Goal: Communication & Community: Answer question/provide support

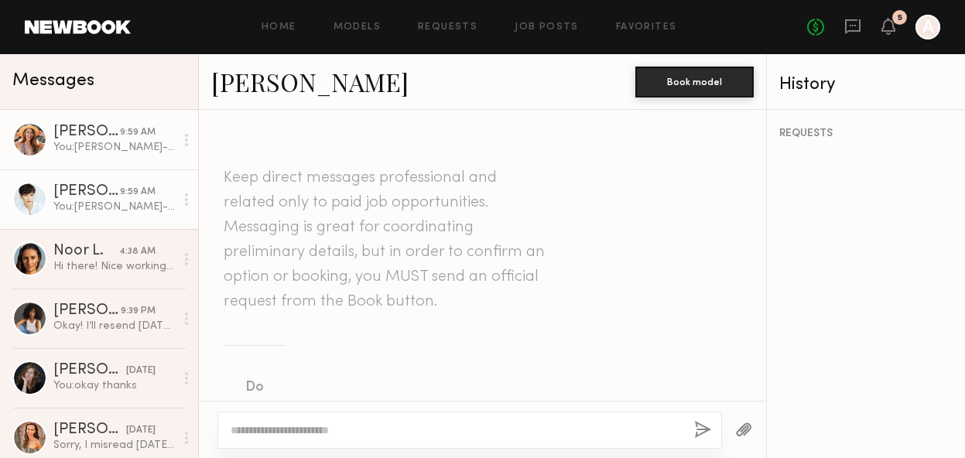
scroll to position [1914, 0]
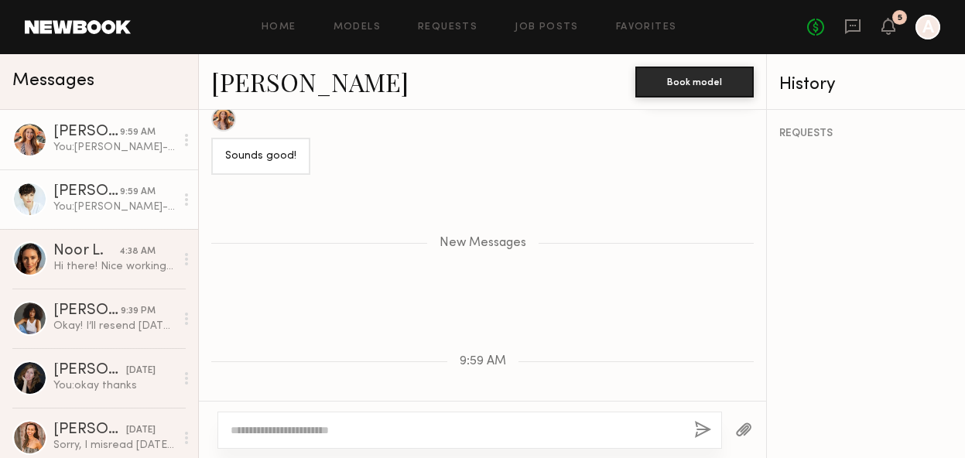
click at [105, 190] on div "[PERSON_NAME]" at bounding box center [86, 191] width 67 height 15
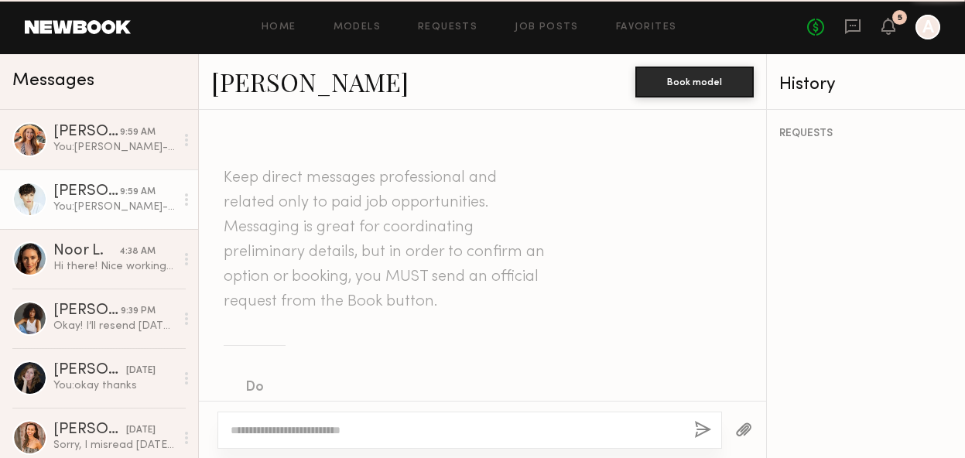
scroll to position [1606, 0]
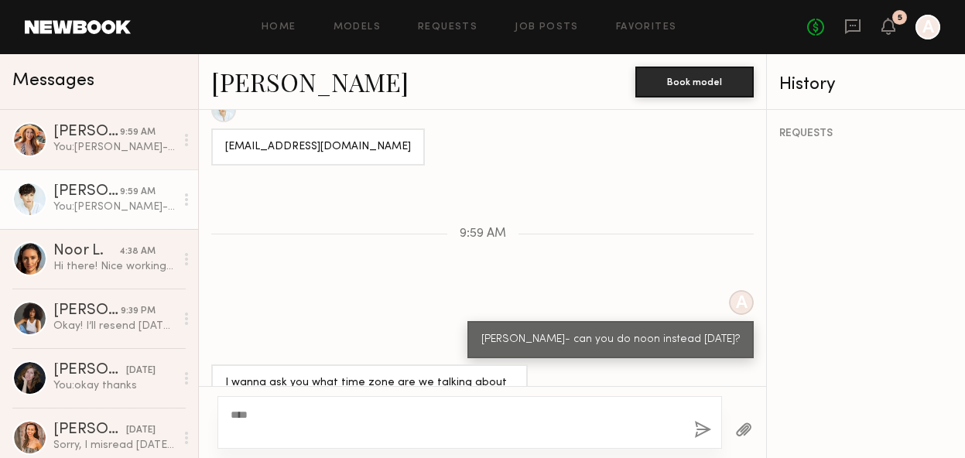
type textarea "***"
click at [706, 420] on div "***" at bounding box center [470, 422] width 505 height 53
click at [700, 433] on button "button" at bounding box center [702, 430] width 17 height 19
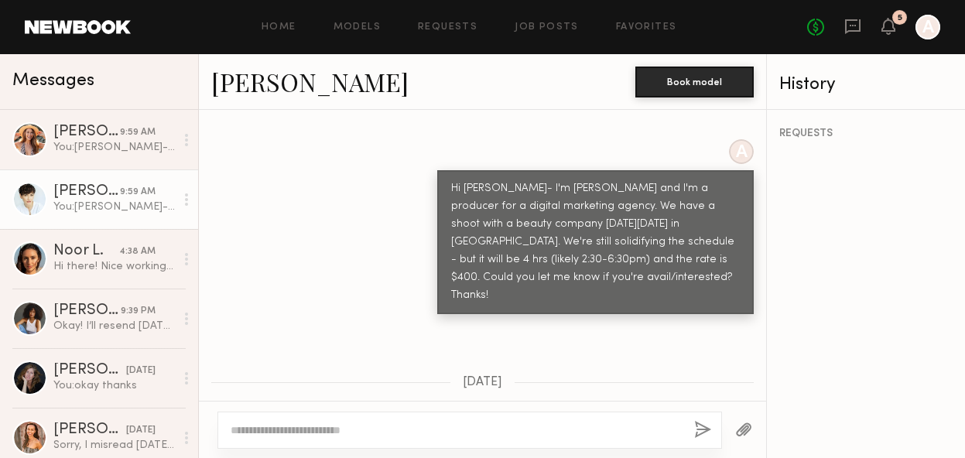
scroll to position [735, 0]
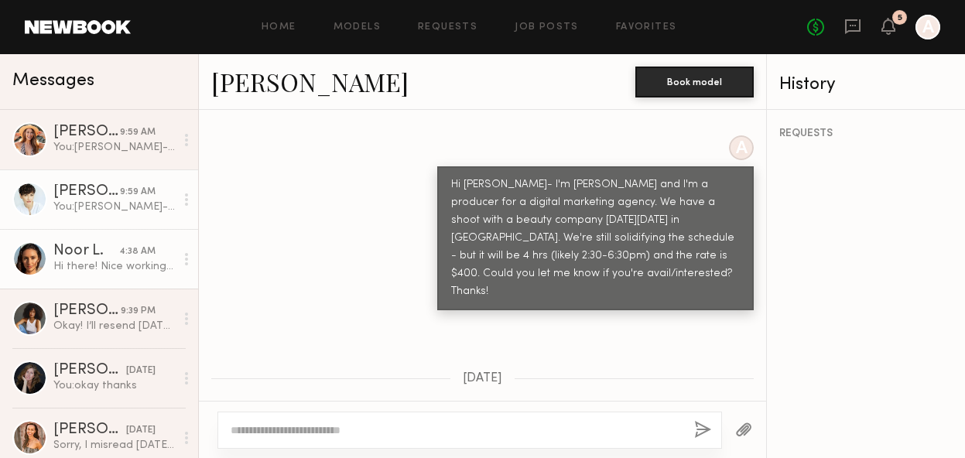
click at [111, 261] on div "Hi there! Nice working with you as well. It’s not giving me an option to edit i…" at bounding box center [114, 266] width 122 height 15
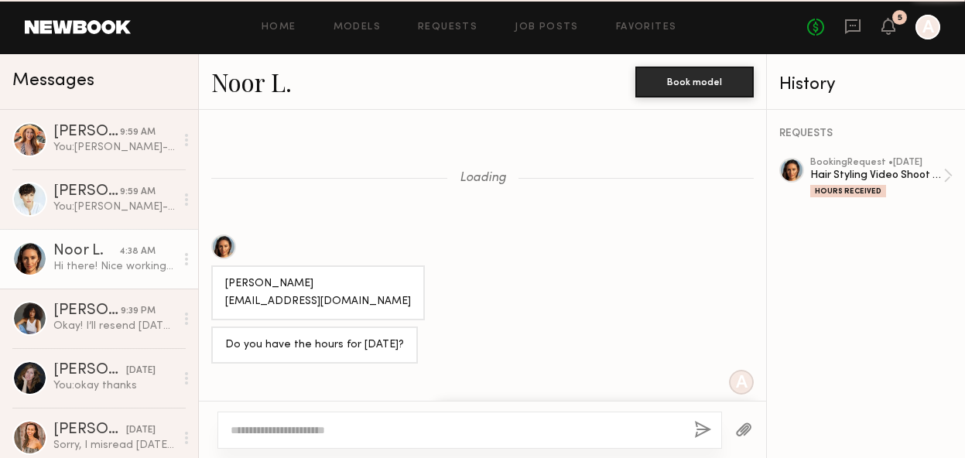
scroll to position [1526, 0]
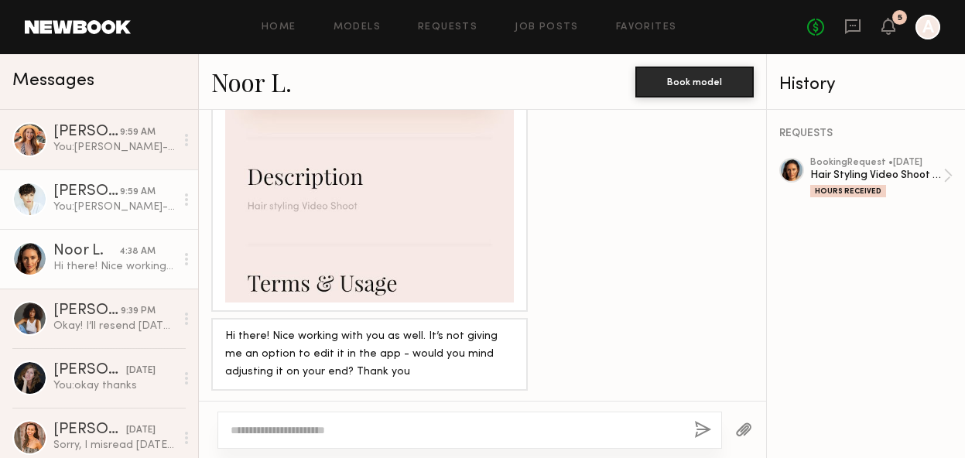
click at [98, 193] on div "[PERSON_NAME]" at bounding box center [86, 191] width 67 height 15
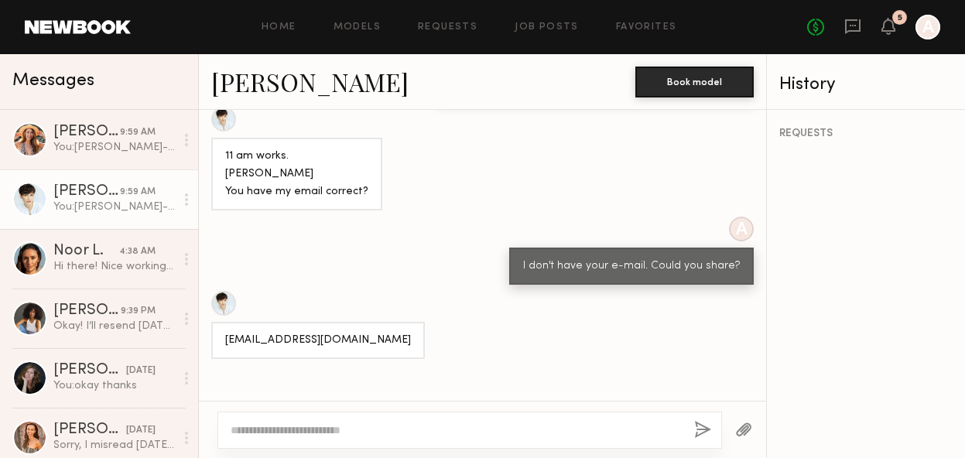
scroll to position [1410, 0]
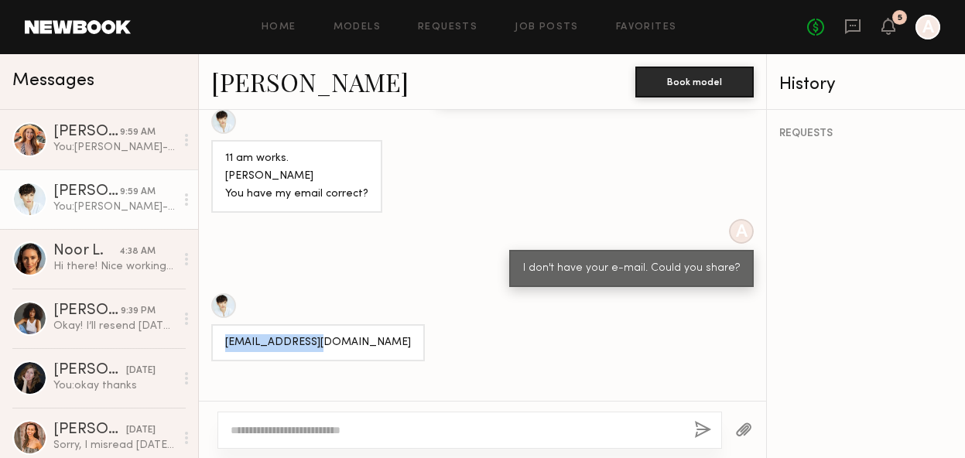
drag, startPoint x: 331, startPoint y: 295, endPoint x: 213, endPoint y: 296, distance: 118.4
click at [218, 324] on div "[EMAIL_ADDRESS][DOMAIN_NAME]" at bounding box center [318, 342] width 214 height 37
copy div "[EMAIL_ADDRESS][DOMAIN_NAME]"
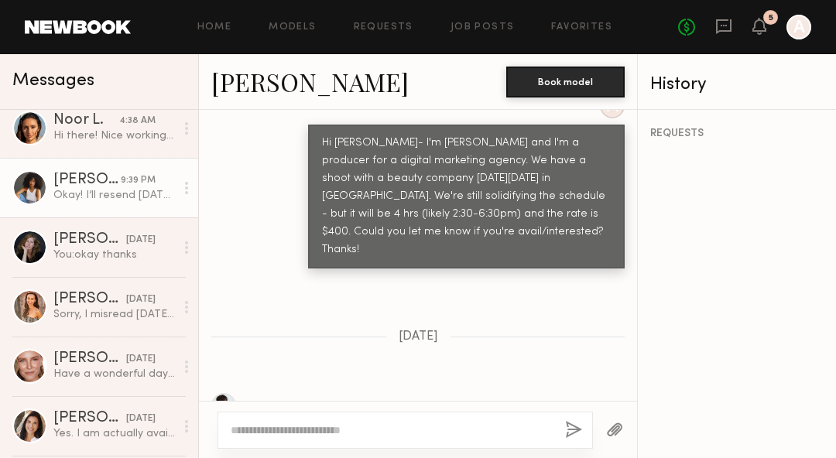
scroll to position [169, 0]
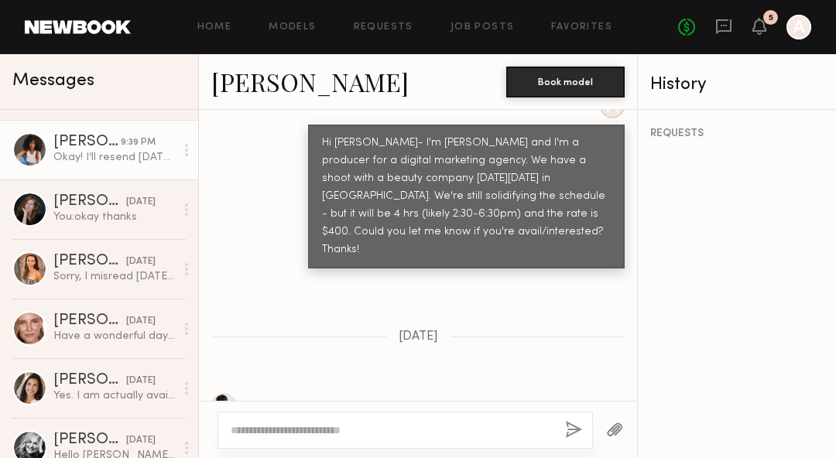
click at [112, 142] on div "[PERSON_NAME]" at bounding box center [86, 142] width 67 height 15
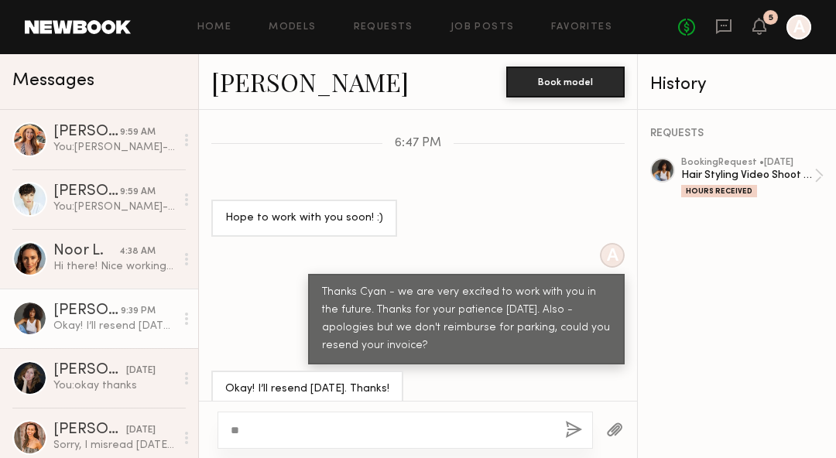
type textarea "*"
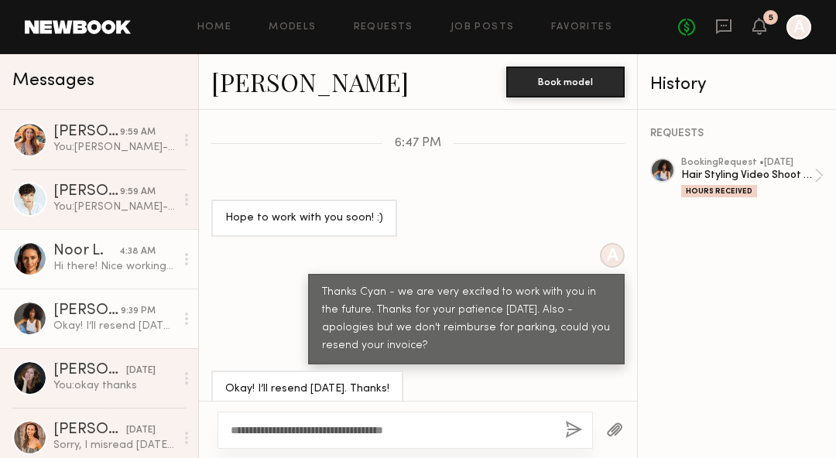
type textarea "**********"
click at [92, 257] on div "Noor L." at bounding box center [86, 251] width 66 height 15
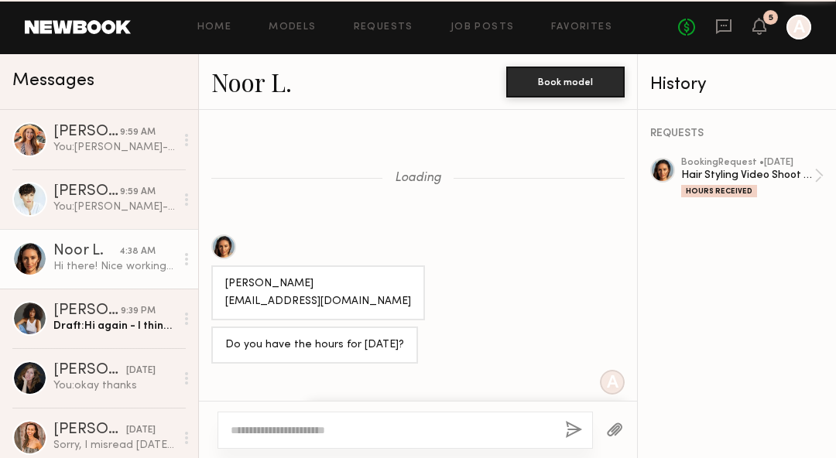
scroll to position [1526, 0]
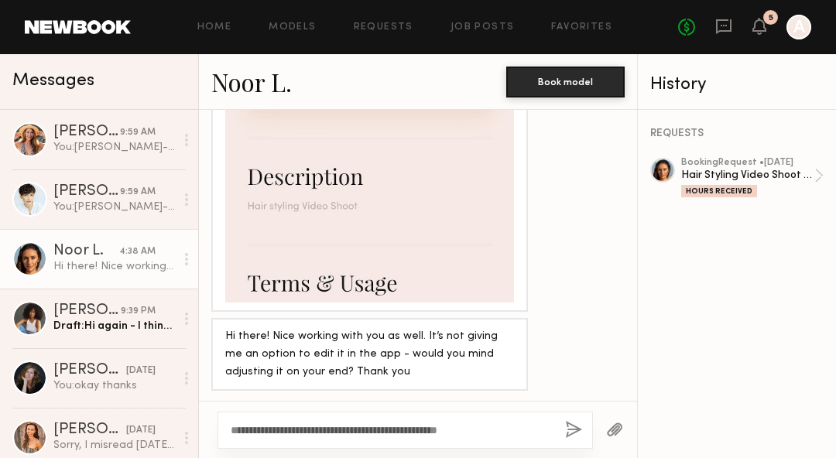
drag, startPoint x: 237, startPoint y: 427, endPoint x: 210, endPoint y: 413, distance: 30.5
click at [212, 427] on div "**********" at bounding box center [418, 429] width 438 height 57
type textarea "**********"
click at [574, 435] on button "button" at bounding box center [573, 430] width 17 height 19
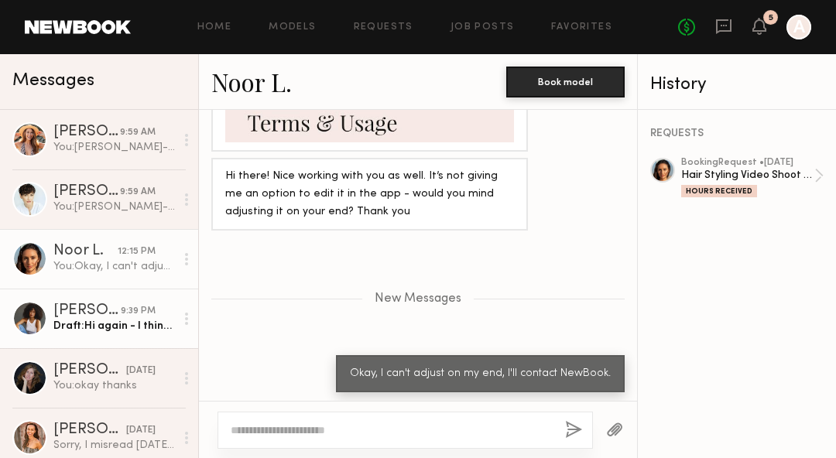
click at [124, 331] on div "Draft: Hi again - I think I need to reach ouut" at bounding box center [114, 326] width 122 height 15
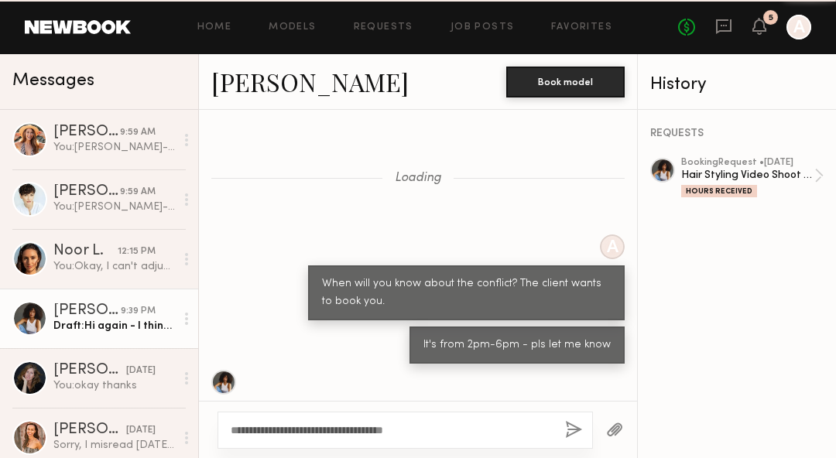
scroll to position [730, 0]
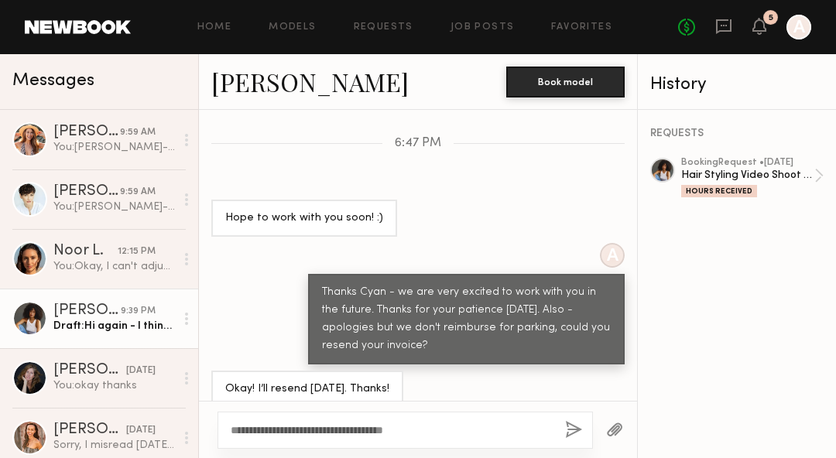
click at [432, 435] on textarea "**********" at bounding box center [392, 430] width 322 height 15
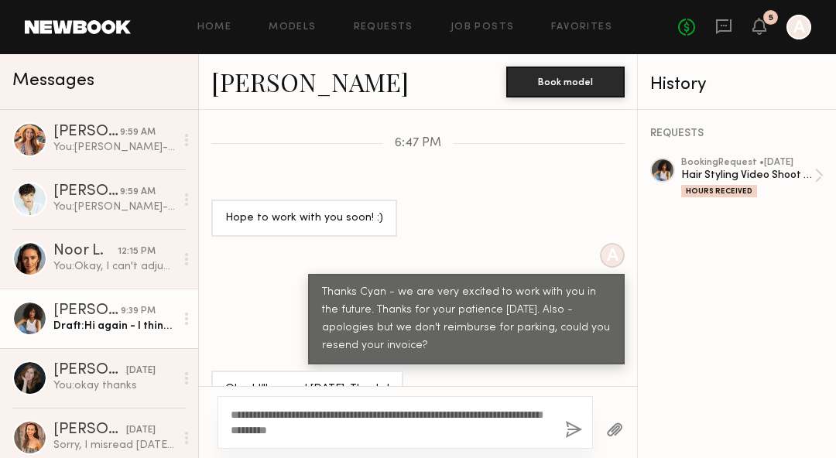
type textarea "**********"
click at [570, 430] on button "button" at bounding box center [573, 430] width 17 height 19
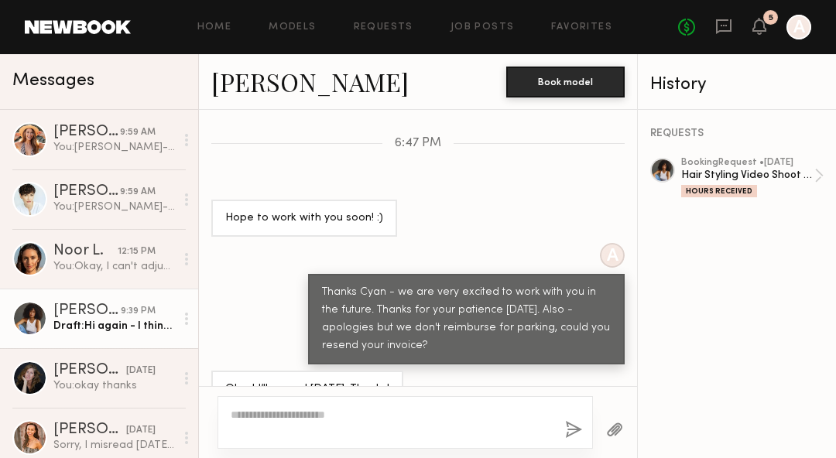
scroll to position [1057, 0]
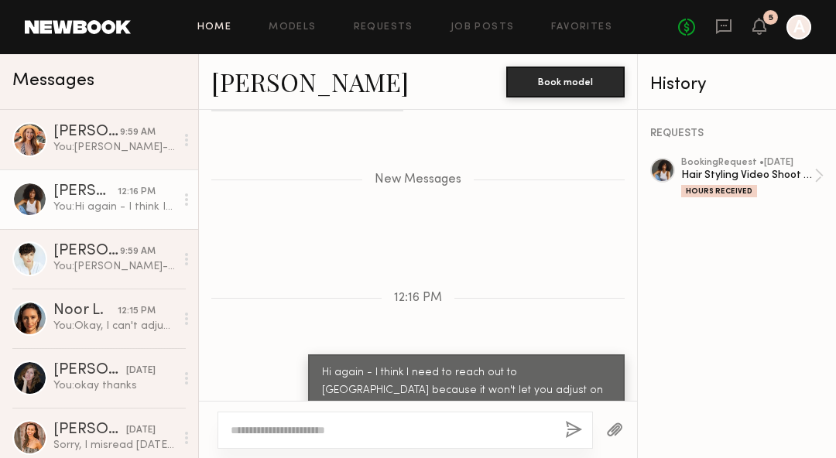
click at [217, 29] on link "Home" at bounding box center [214, 27] width 35 height 10
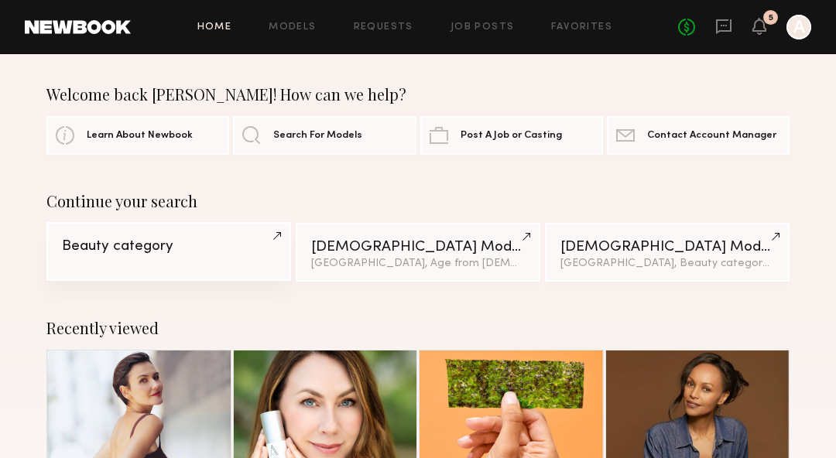
click at [138, 243] on div "Beauty category" at bounding box center [169, 246] width 214 height 15
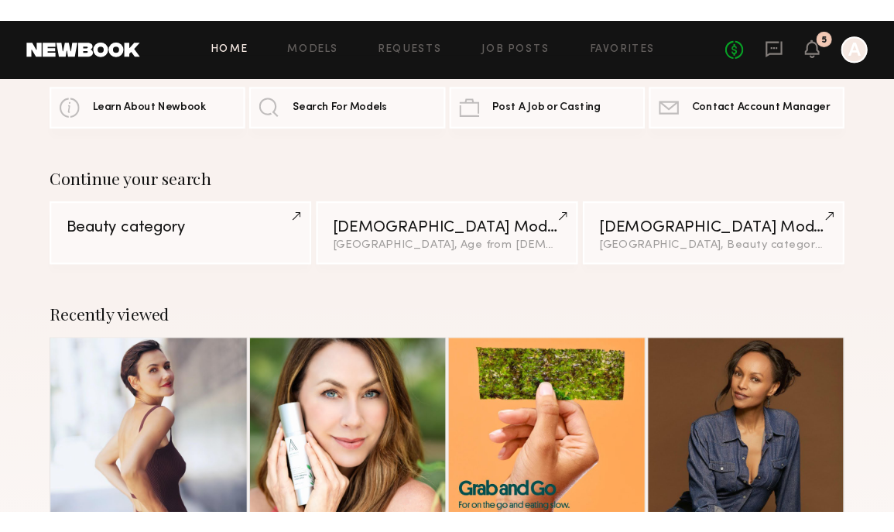
scroll to position [77, 0]
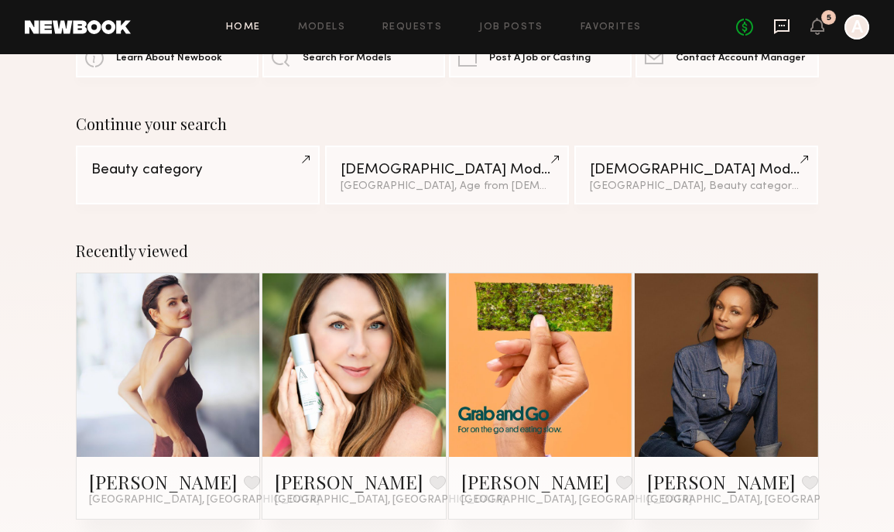
click at [779, 28] on icon at bounding box center [781, 26] width 17 height 17
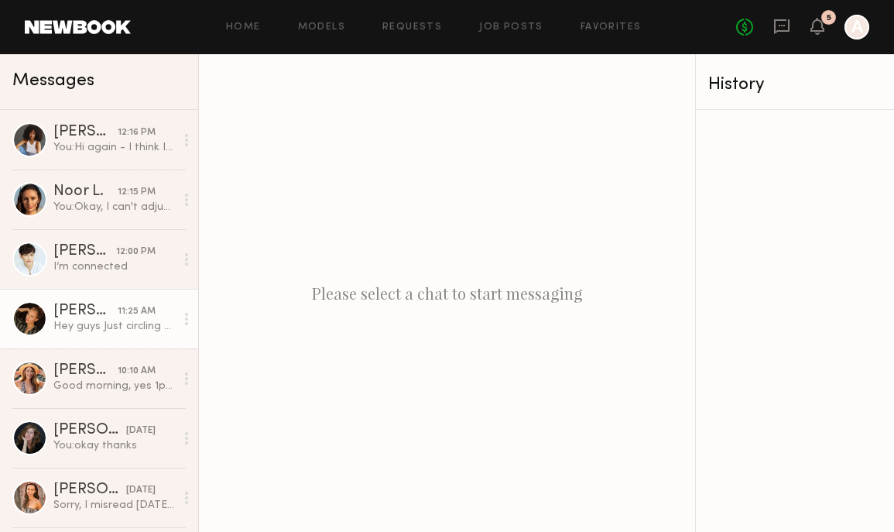
click at [94, 313] on div "[PERSON_NAME]" at bounding box center [85, 310] width 64 height 15
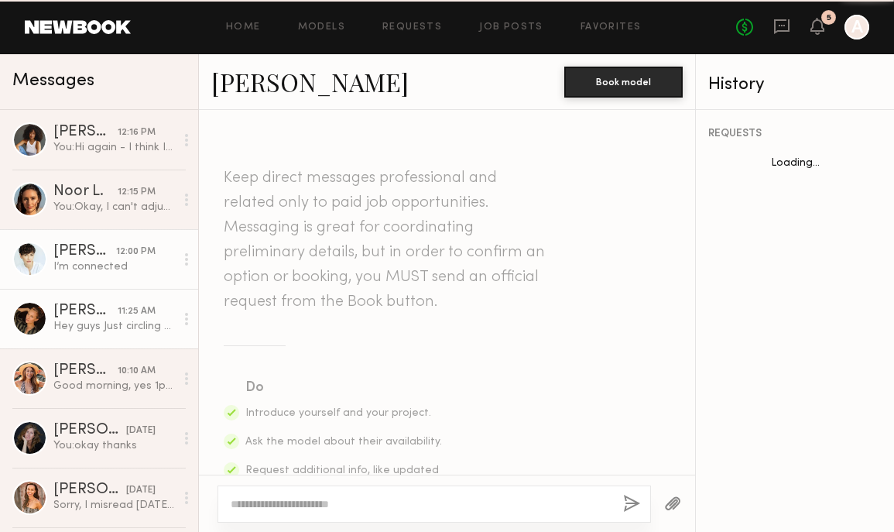
scroll to position [1144, 0]
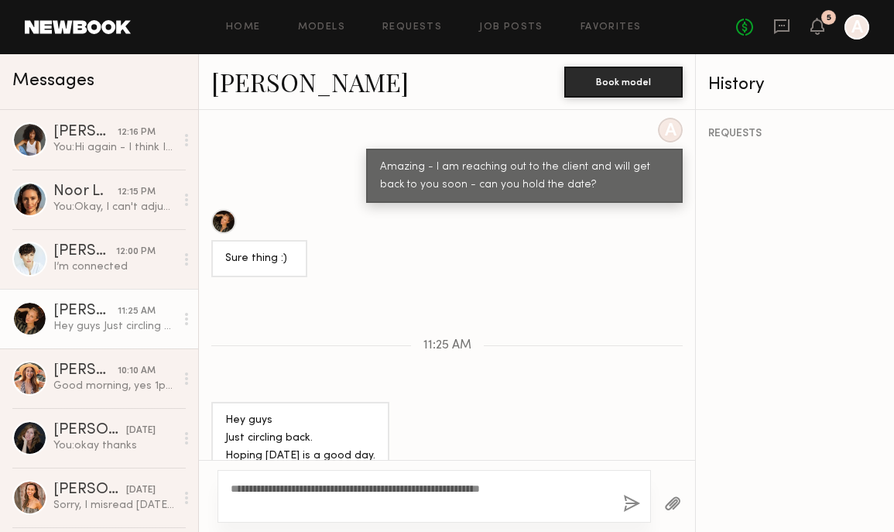
type textarea "**********"
click at [639, 457] on button "button" at bounding box center [631, 504] width 17 height 19
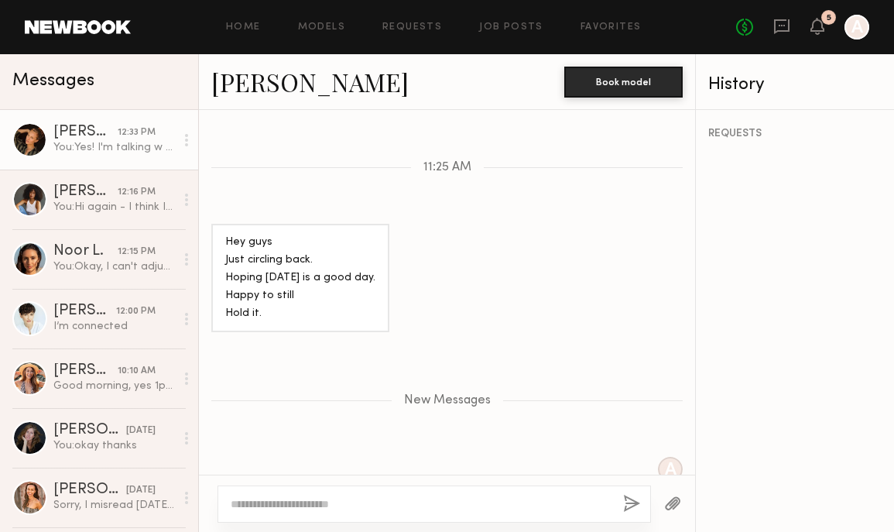
scroll to position [1337, 0]
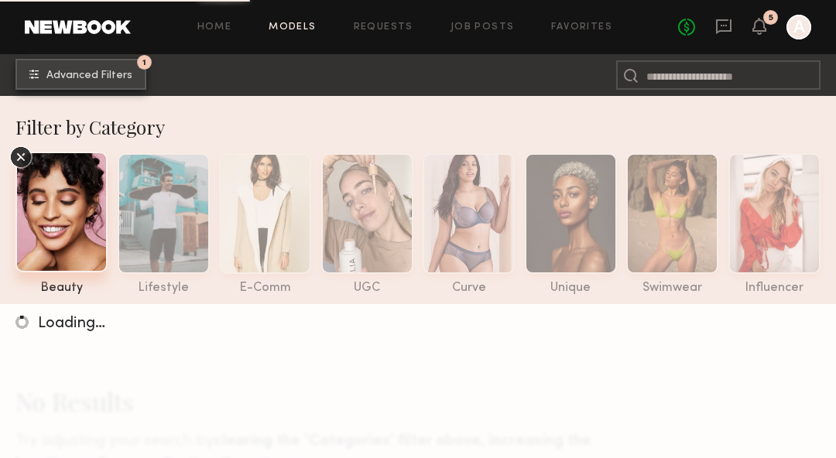
click at [111, 83] on button "1 Advanced Filters" at bounding box center [80, 74] width 131 height 31
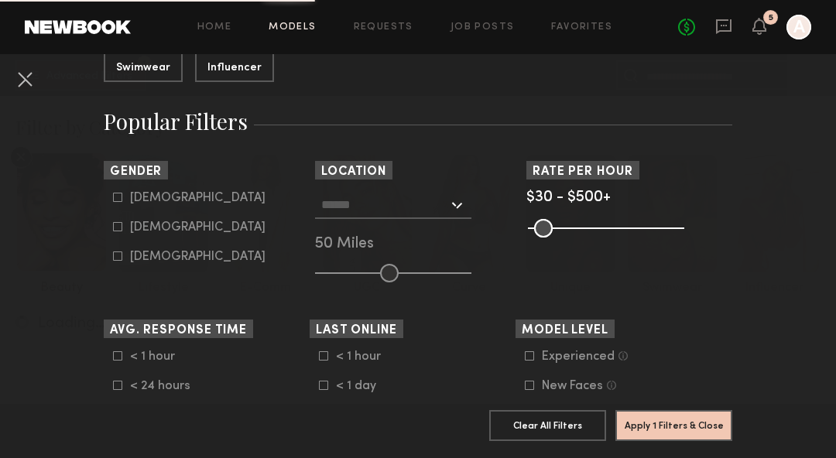
scroll to position [228, 0]
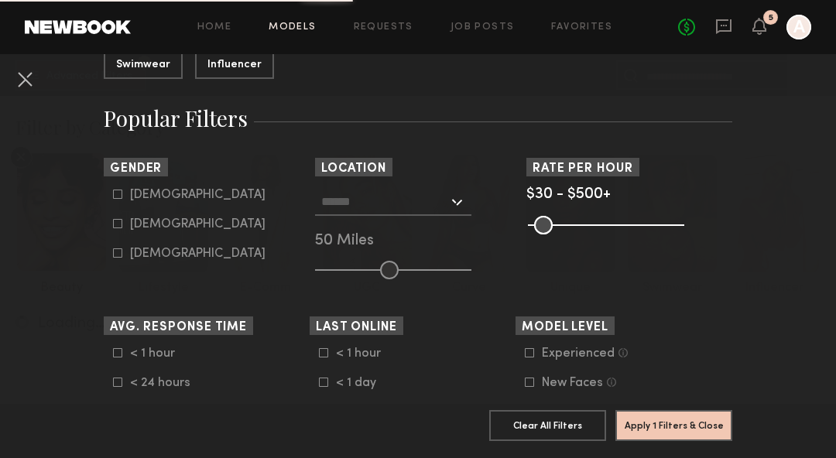
click at [341, 211] on input "text" at bounding box center [384, 201] width 127 height 26
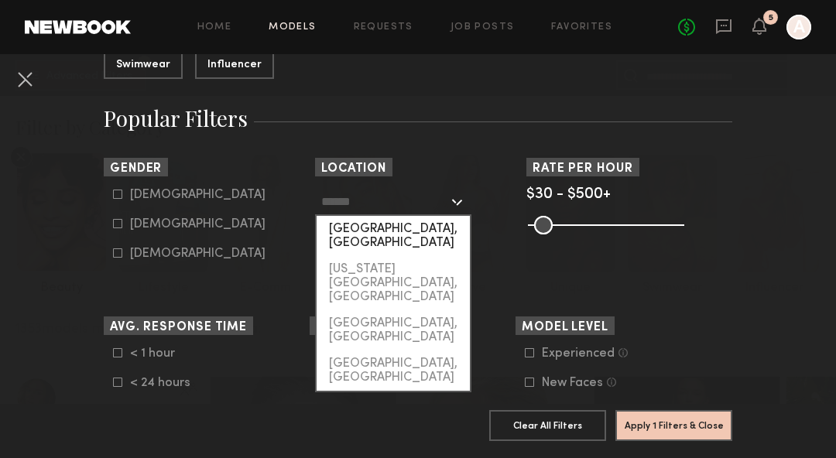
click at [345, 239] on div "[GEOGRAPHIC_DATA], [GEOGRAPHIC_DATA]" at bounding box center [393, 236] width 153 height 40
type input "**********"
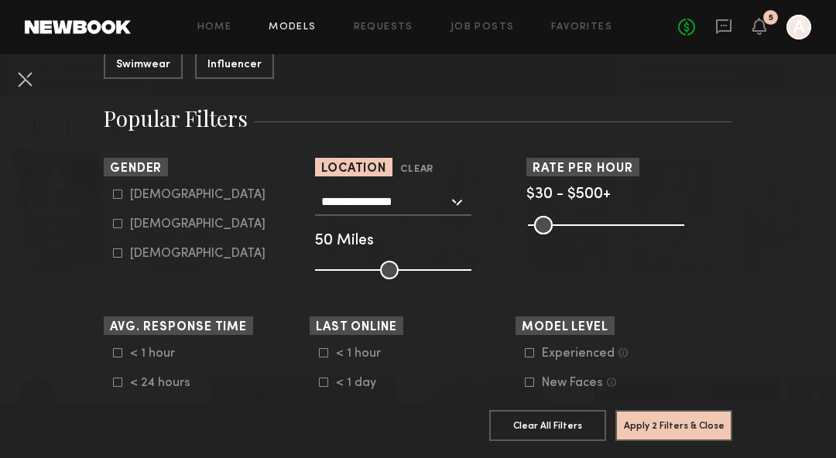
click at [119, 228] on icon at bounding box center [117, 223] width 9 height 9
type input "**"
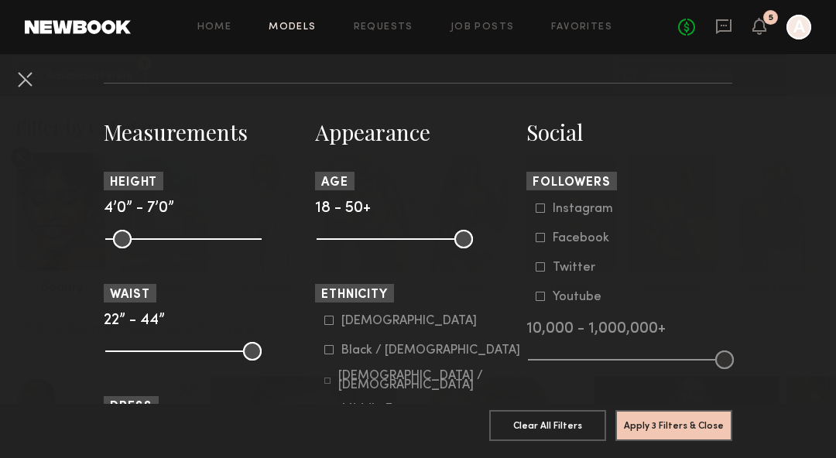
scroll to position [629, 0]
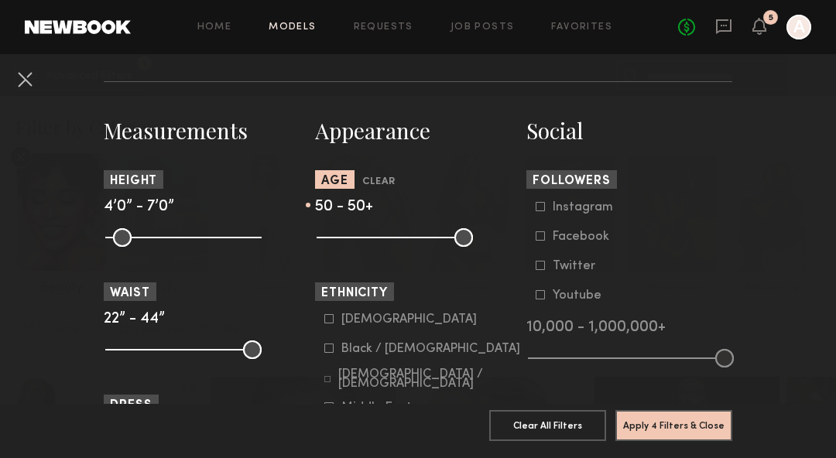
drag, startPoint x: 322, startPoint y: 239, endPoint x: 480, endPoint y: 241, distance: 157.9
type input "**"
click at [473, 241] on input "range" at bounding box center [395, 237] width 156 height 19
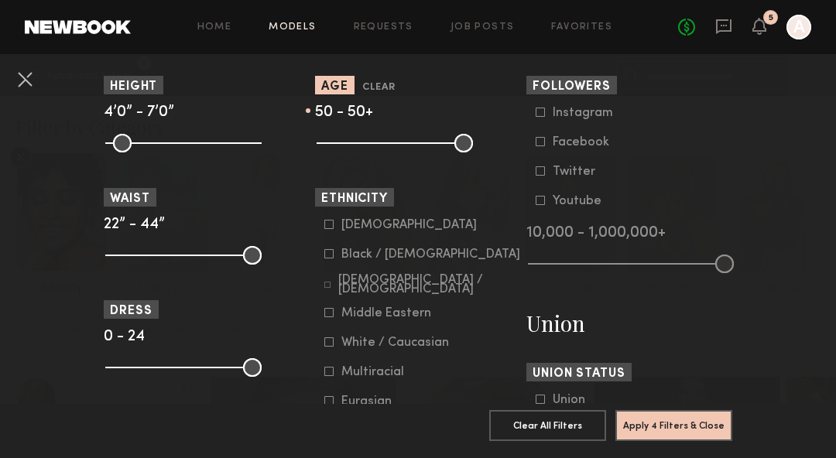
scroll to position [725, 0]
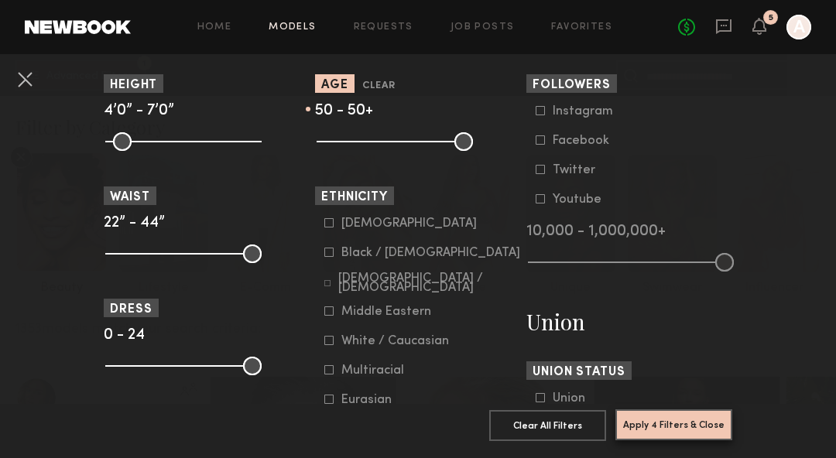
click at [673, 426] on button "Apply 4 Filters & Close" at bounding box center [673, 424] width 117 height 31
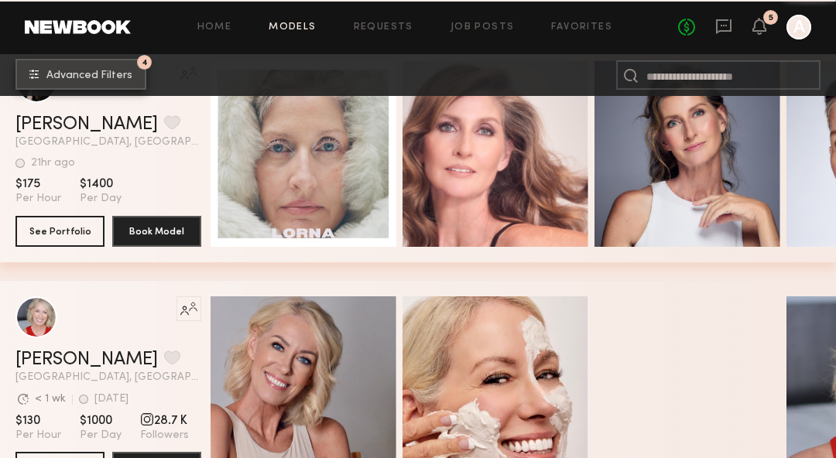
scroll to position [2060, 0]
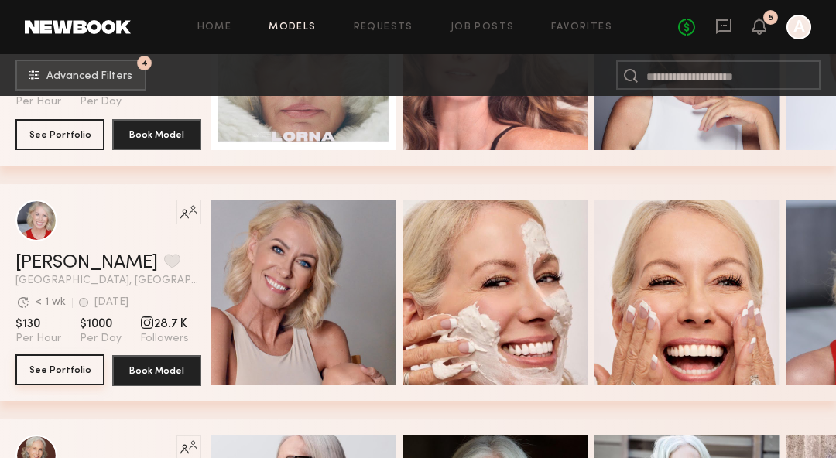
click at [71, 373] on button "See Portfolio" at bounding box center [59, 370] width 89 height 31
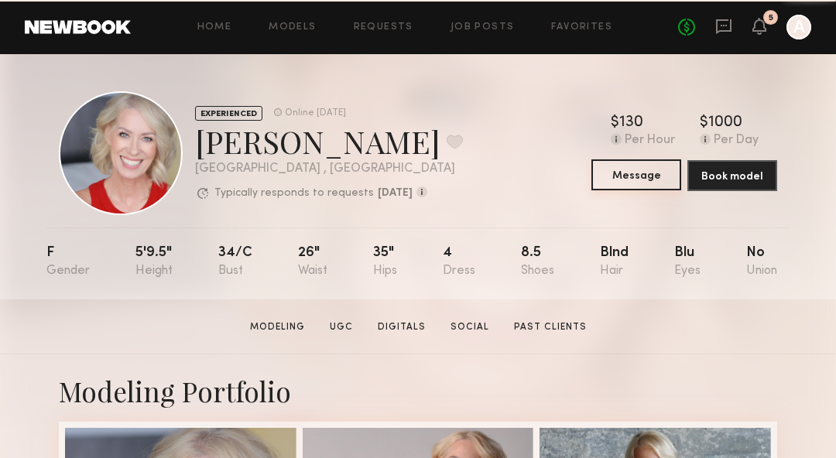
click at [638, 174] on button "Message" at bounding box center [636, 174] width 90 height 31
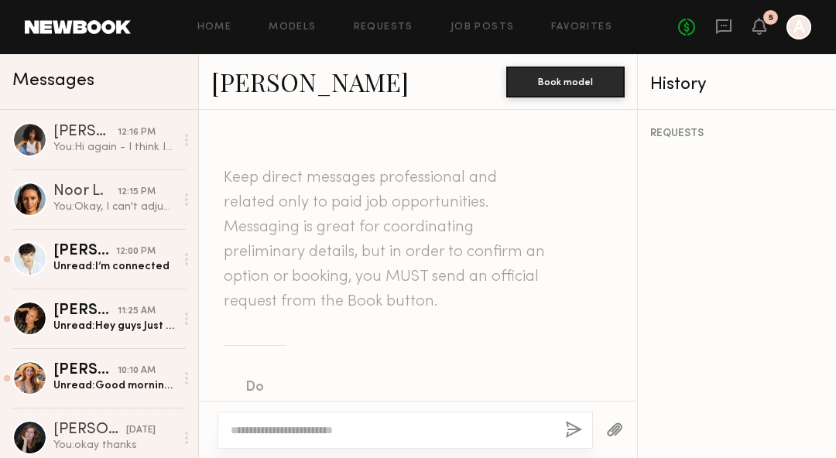
scroll to position [788, 0]
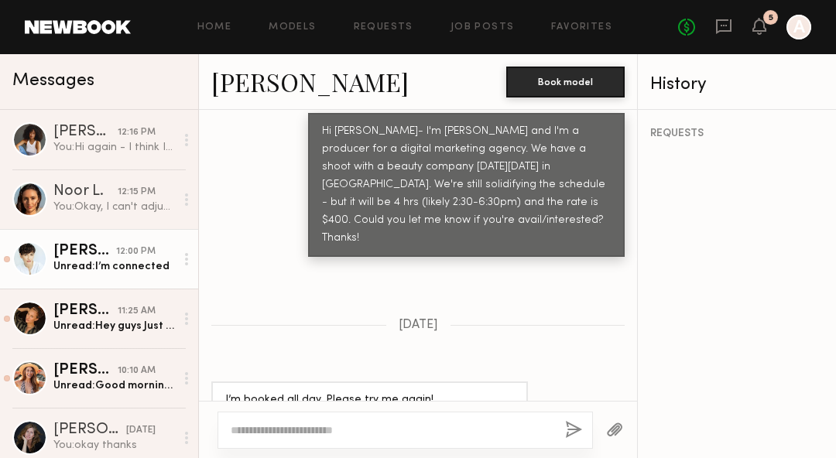
click at [108, 269] on div "Unread: I’m connected" at bounding box center [114, 266] width 122 height 15
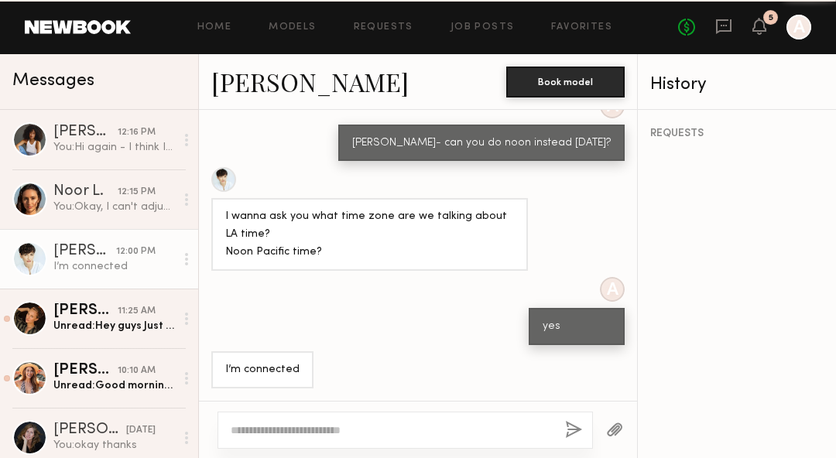
scroll to position [776, 0]
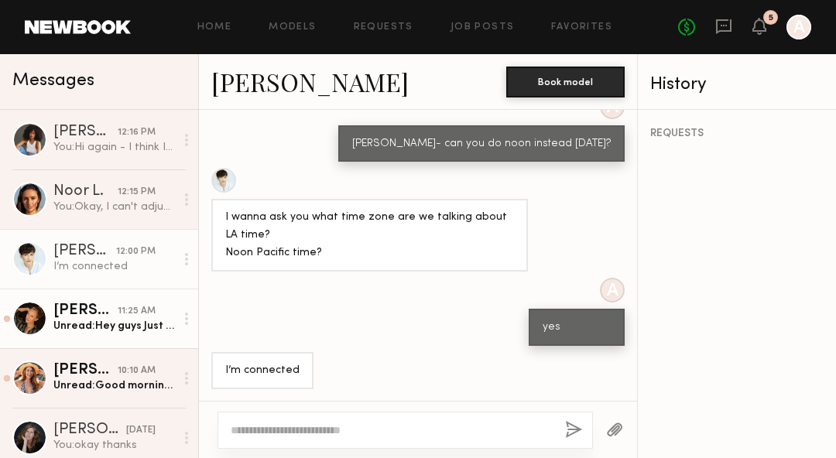
click at [98, 322] on div "Unread: Hey guys Just circling back. Hoping tomorrow is a good day. Happy to st…" at bounding box center [114, 326] width 122 height 15
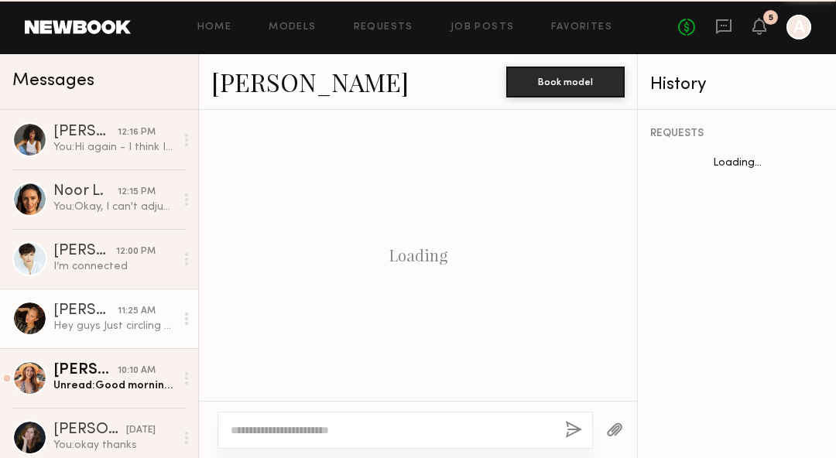
scroll to position [1218, 0]
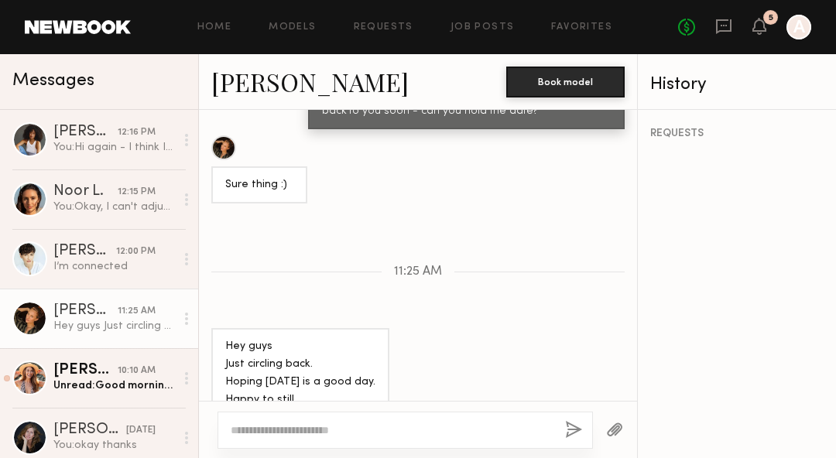
click at [275, 80] on link "[PERSON_NAME]" at bounding box center [309, 81] width 197 height 33
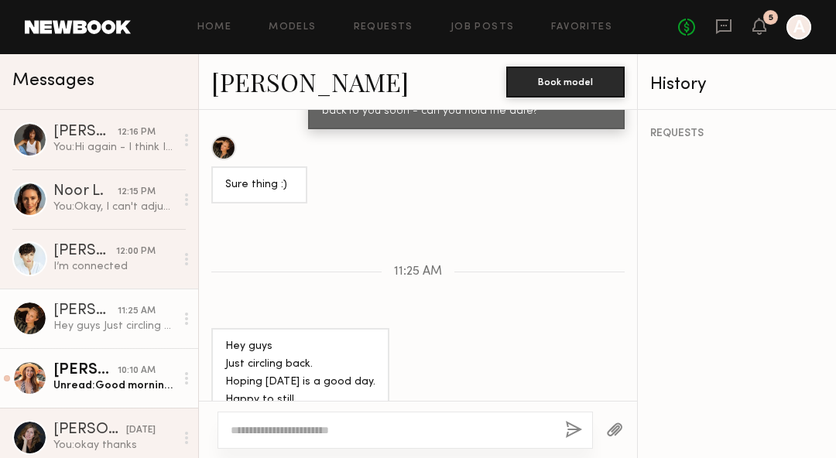
click at [108, 370] on div "[PERSON_NAME]" at bounding box center [85, 370] width 64 height 15
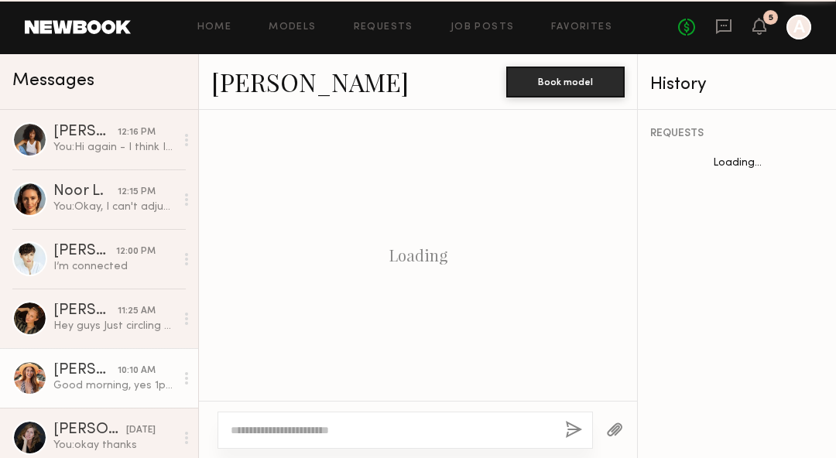
scroll to position [837, 0]
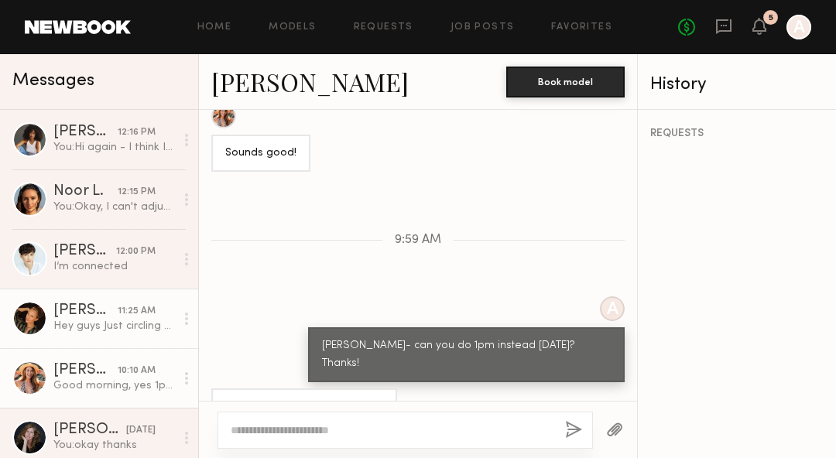
click at [113, 319] on div "Hey guys Just circling back. Hoping [DATE] is a good day. Happy to still Hold i…" at bounding box center [114, 326] width 122 height 15
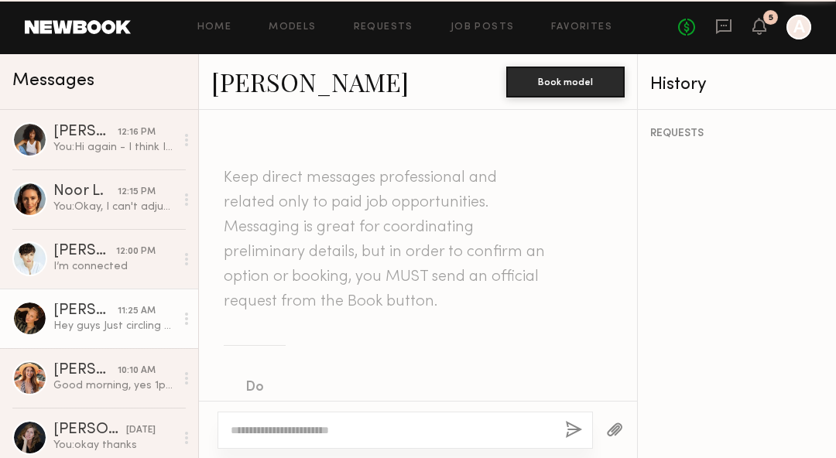
scroll to position [1218, 0]
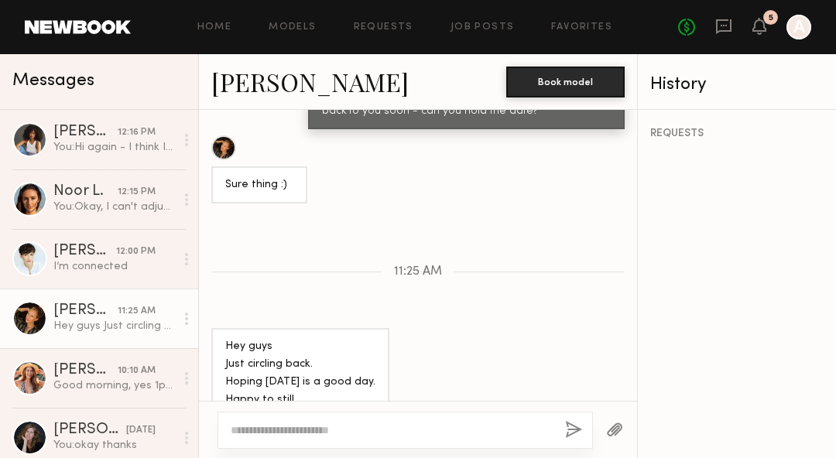
click at [251, 91] on link "[PERSON_NAME]" at bounding box center [309, 81] width 197 height 33
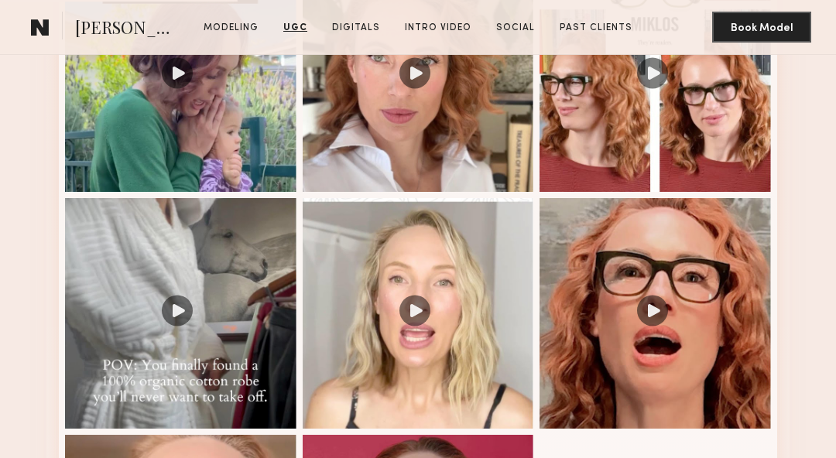
scroll to position [1382, 0]
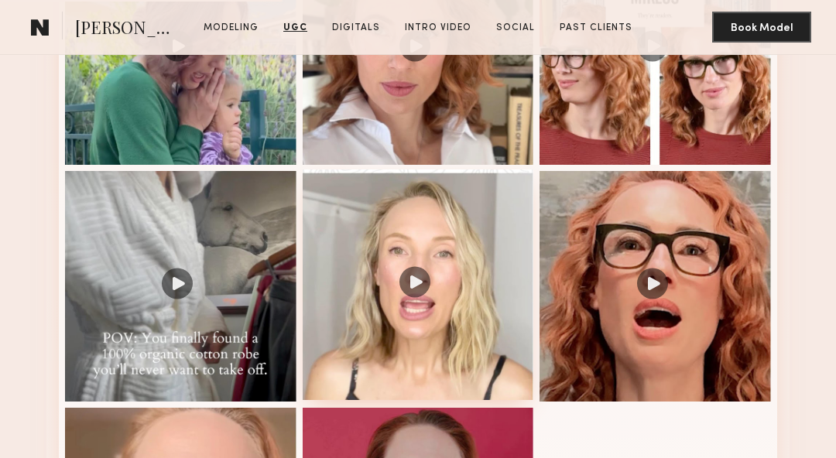
click at [433, 266] on div at bounding box center [418, 285] width 231 height 231
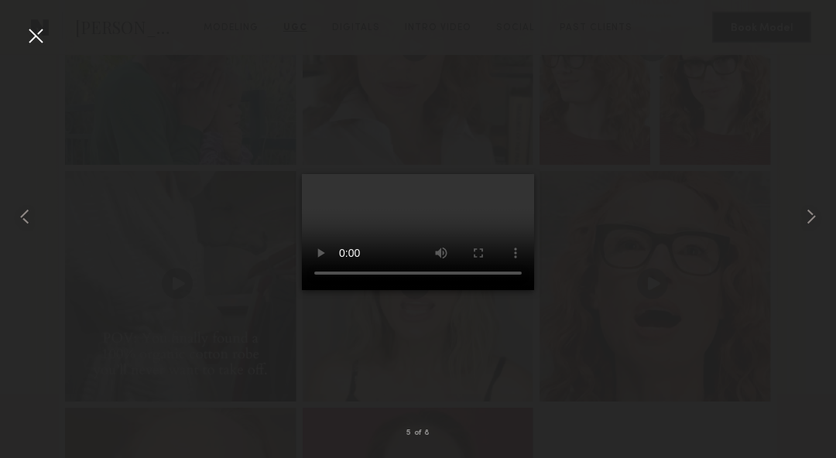
click at [16, 12] on nb-gallery-light "5 of 8" at bounding box center [418, 229] width 836 height 458
click at [43, 40] on div at bounding box center [35, 35] width 25 height 25
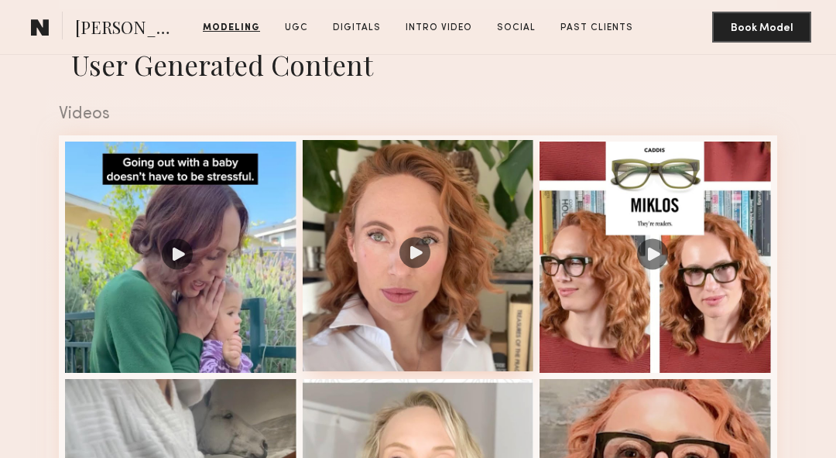
scroll to position [1191, 0]
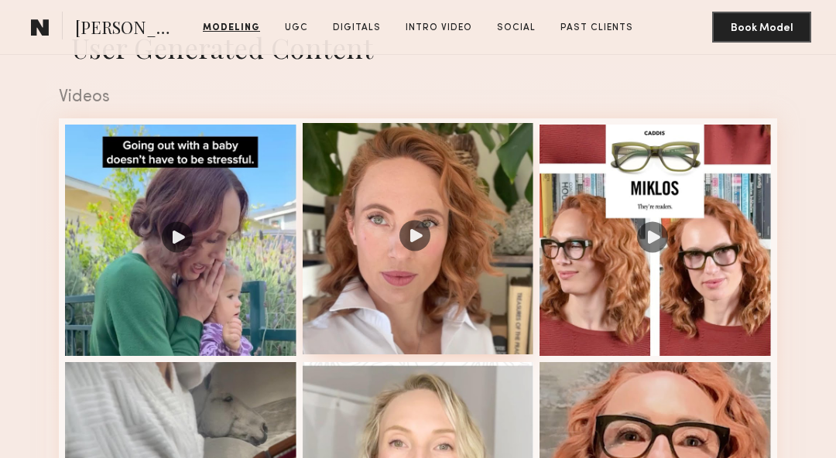
click at [438, 285] on div at bounding box center [418, 238] width 231 height 231
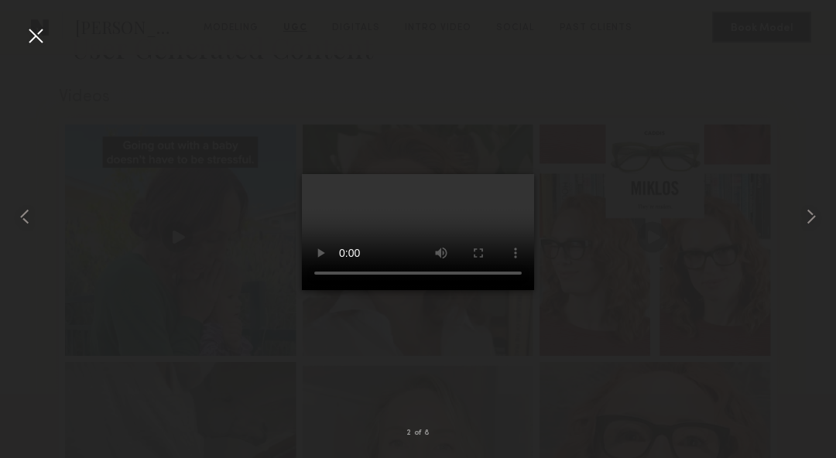
click at [35, 22] on nb-gallery-light "2 of 8" at bounding box center [418, 229] width 836 height 458
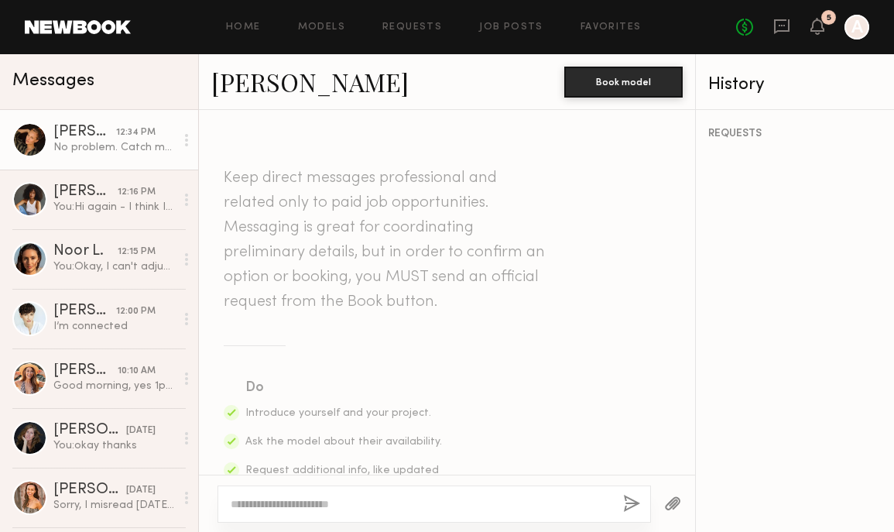
scroll to position [1414, 0]
